Goal: Transaction & Acquisition: Purchase product/service

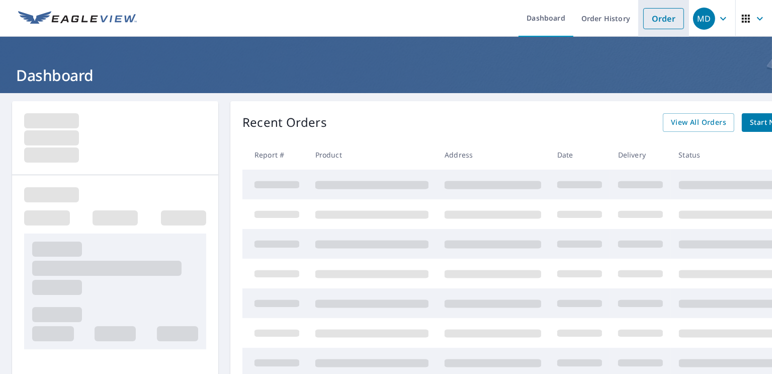
click at [661, 18] on link "Order" at bounding box center [663, 18] width 41 height 21
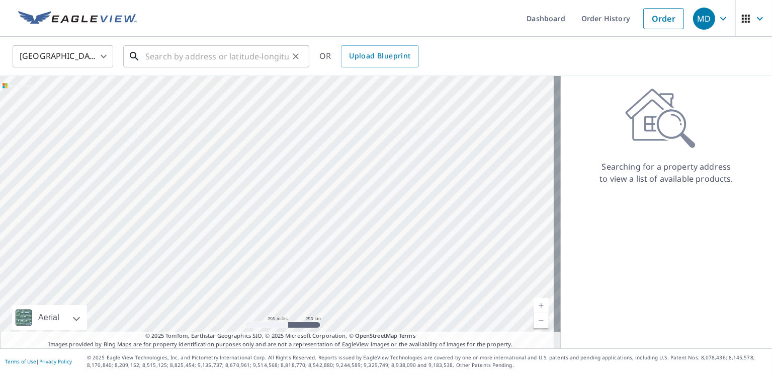
click at [222, 65] on input "text" at bounding box center [216, 56] width 143 height 28
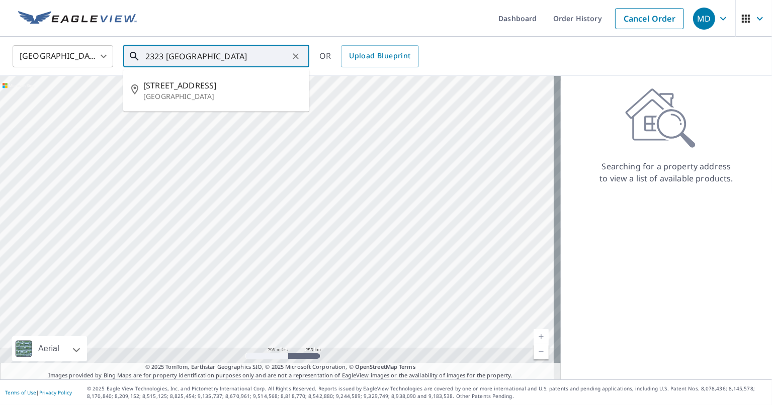
click at [221, 95] on p "[GEOGRAPHIC_DATA]" at bounding box center [222, 97] width 158 height 10
type input "[STREET_ADDRESS][PERSON_NAME]"
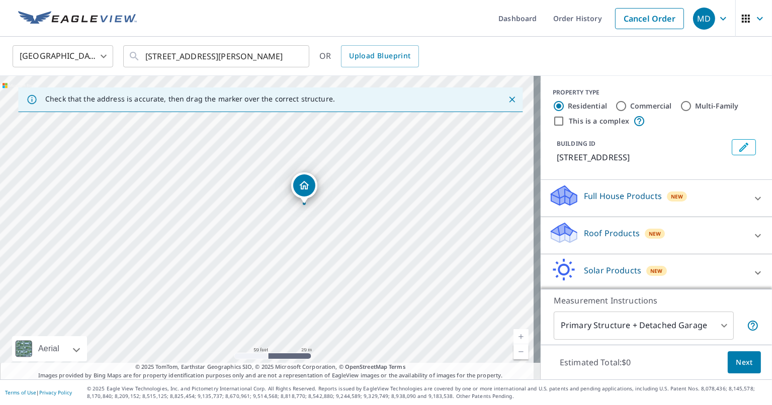
drag, startPoint x: 281, startPoint y: 231, endPoint x: 361, endPoint y: 218, distance: 81.5
click at [361, 218] on div "[STREET_ADDRESS][PERSON_NAME]" at bounding box center [270, 228] width 540 height 304
click at [612, 231] on p "Roof Products" at bounding box center [612, 233] width 56 height 12
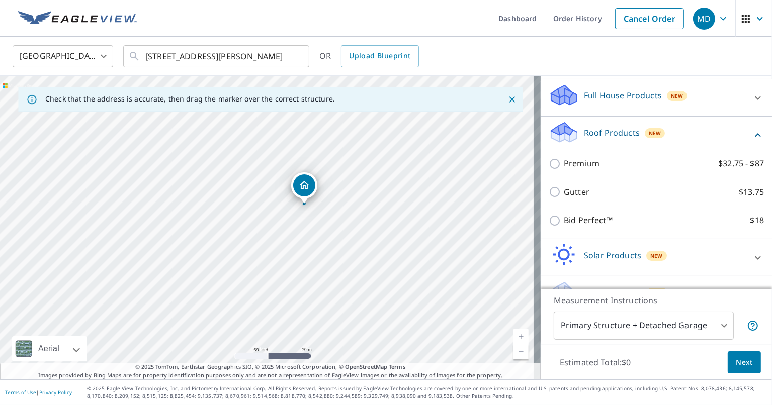
scroll to position [114, 0]
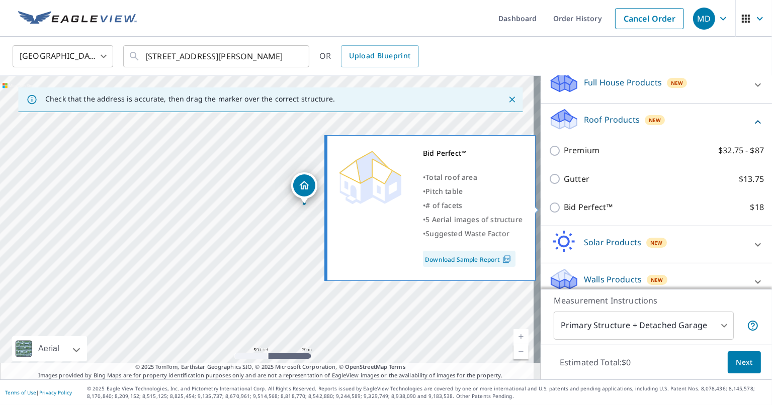
click at [588, 212] on p "Bid Perfect™" at bounding box center [588, 207] width 49 height 13
click at [564, 212] on input "Bid Perfect™ $18" at bounding box center [555, 208] width 15 height 12
checkbox input "true"
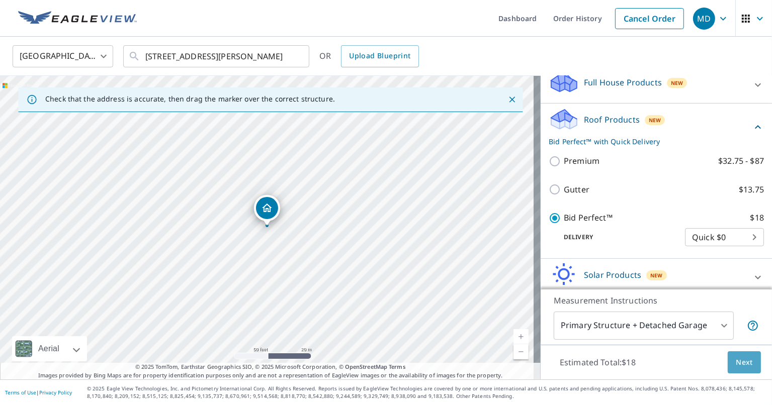
click at [738, 364] on span "Next" at bounding box center [744, 362] width 17 height 13
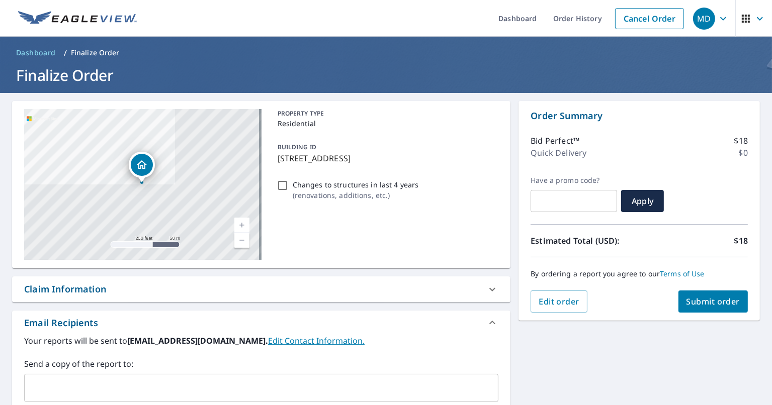
click at [698, 304] on span "Submit order" at bounding box center [713, 301] width 54 height 11
